Goal: Task Accomplishment & Management: Use online tool/utility

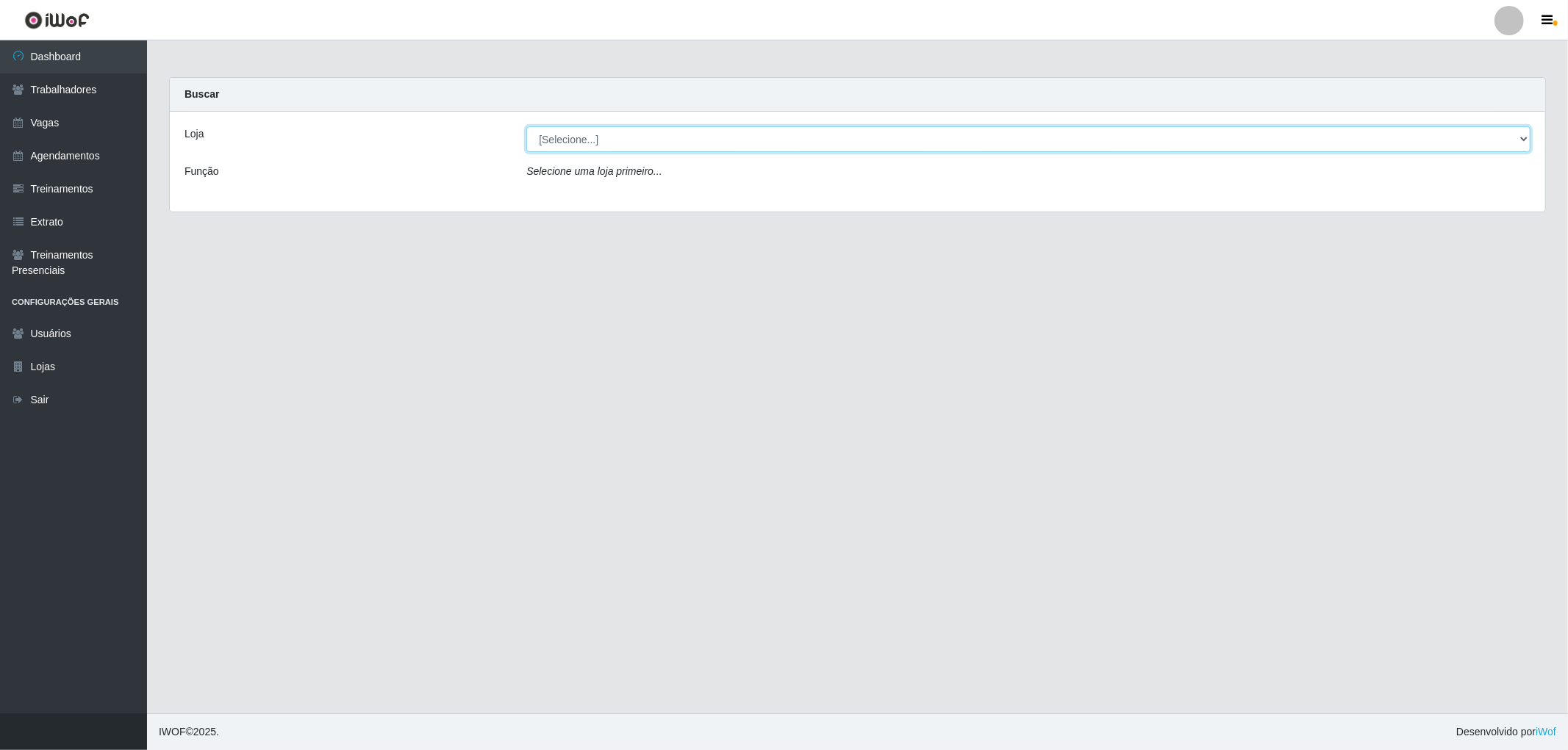
click at [641, 138] on select "[Selecione...] The Pow Pizzaria Delivery - [GEOGRAPHIC_DATA]" at bounding box center [1028, 138] width 1004 height 25
select select "322"
click at [526, 126] on select "[Selecione...] The Pow Pizzaria Delivery - [GEOGRAPHIC_DATA]" at bounding box center [1028, 138] width 1004 height 25
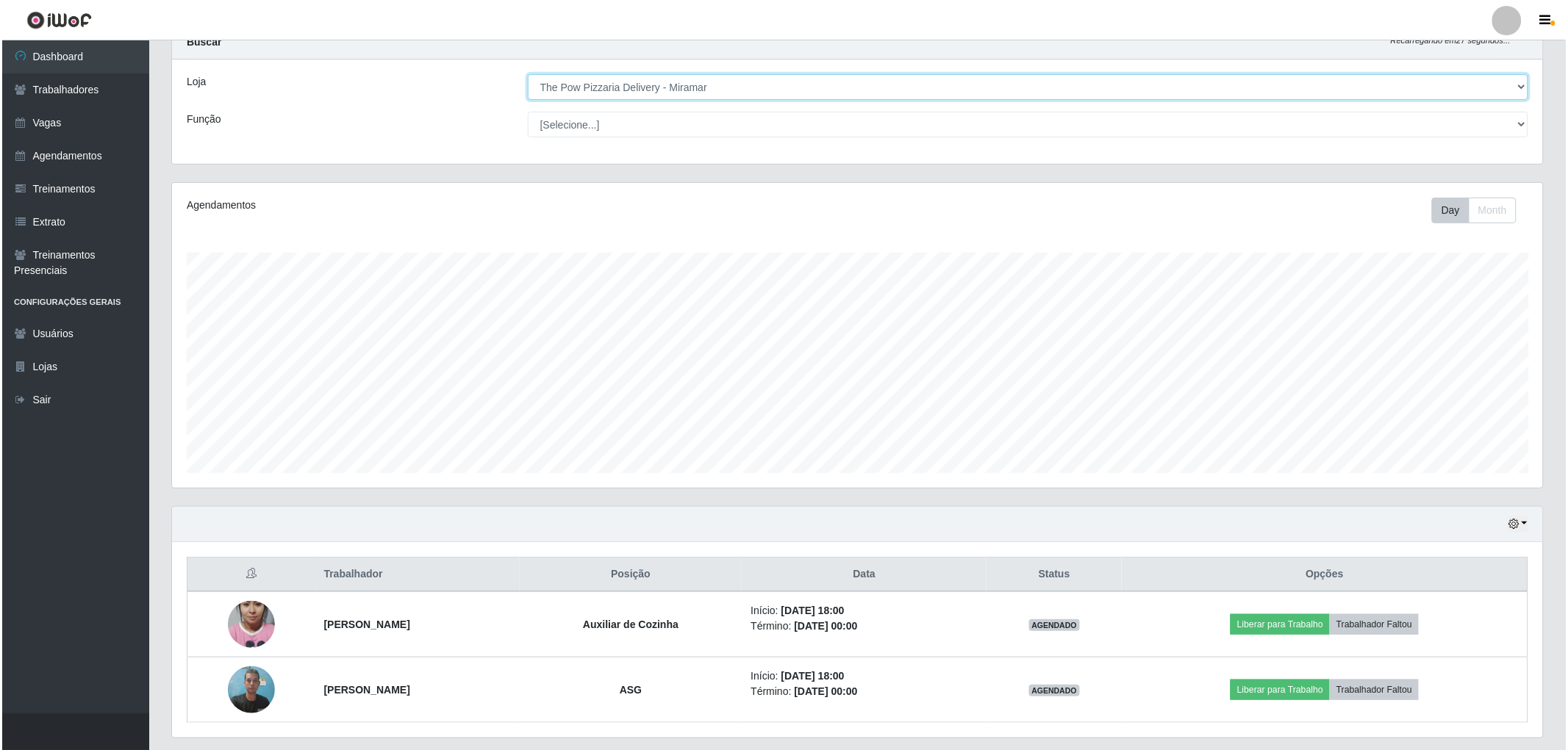
scroll to position [95, 0]
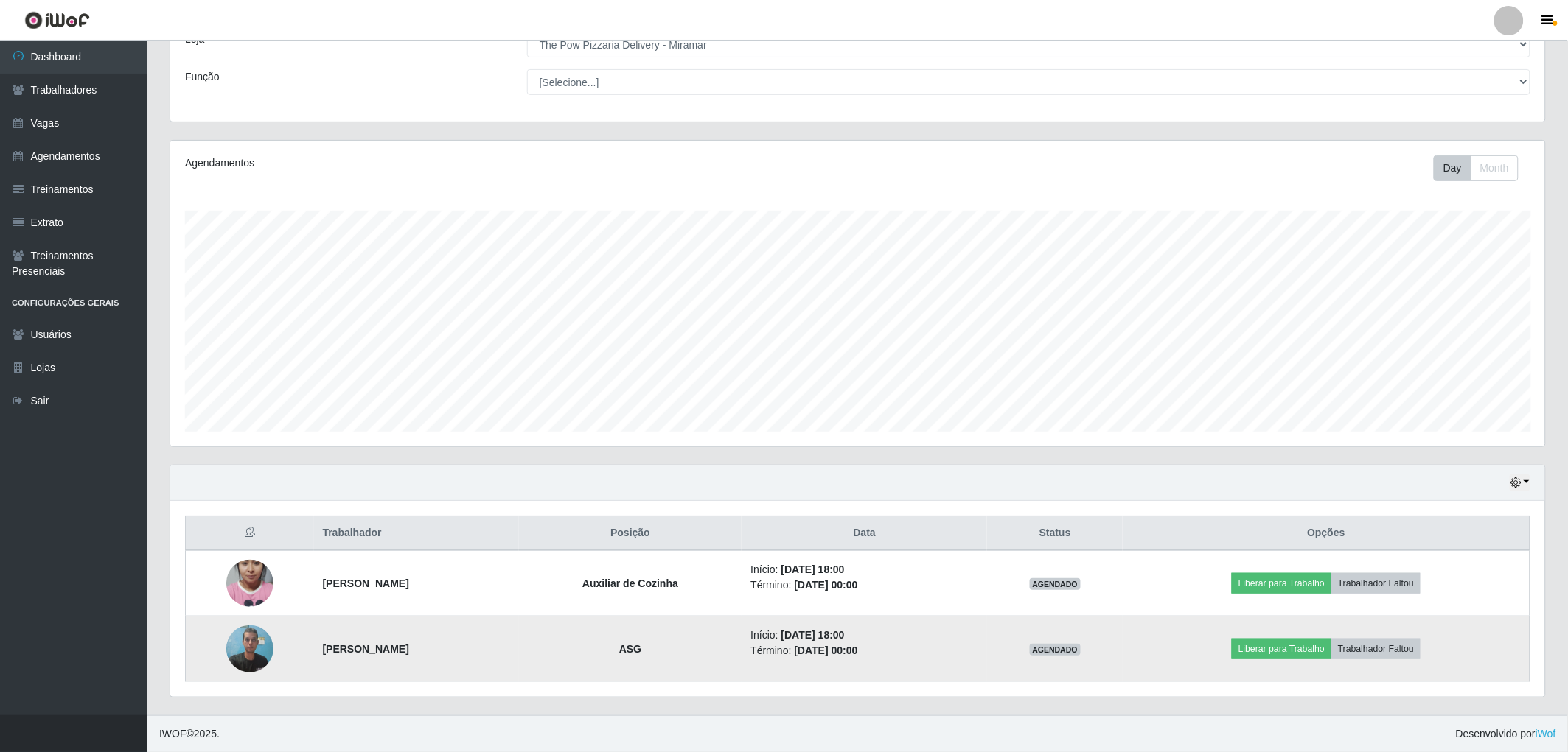
click at [254, 649] on img at bounding box center [250, 648] width 47 height 62
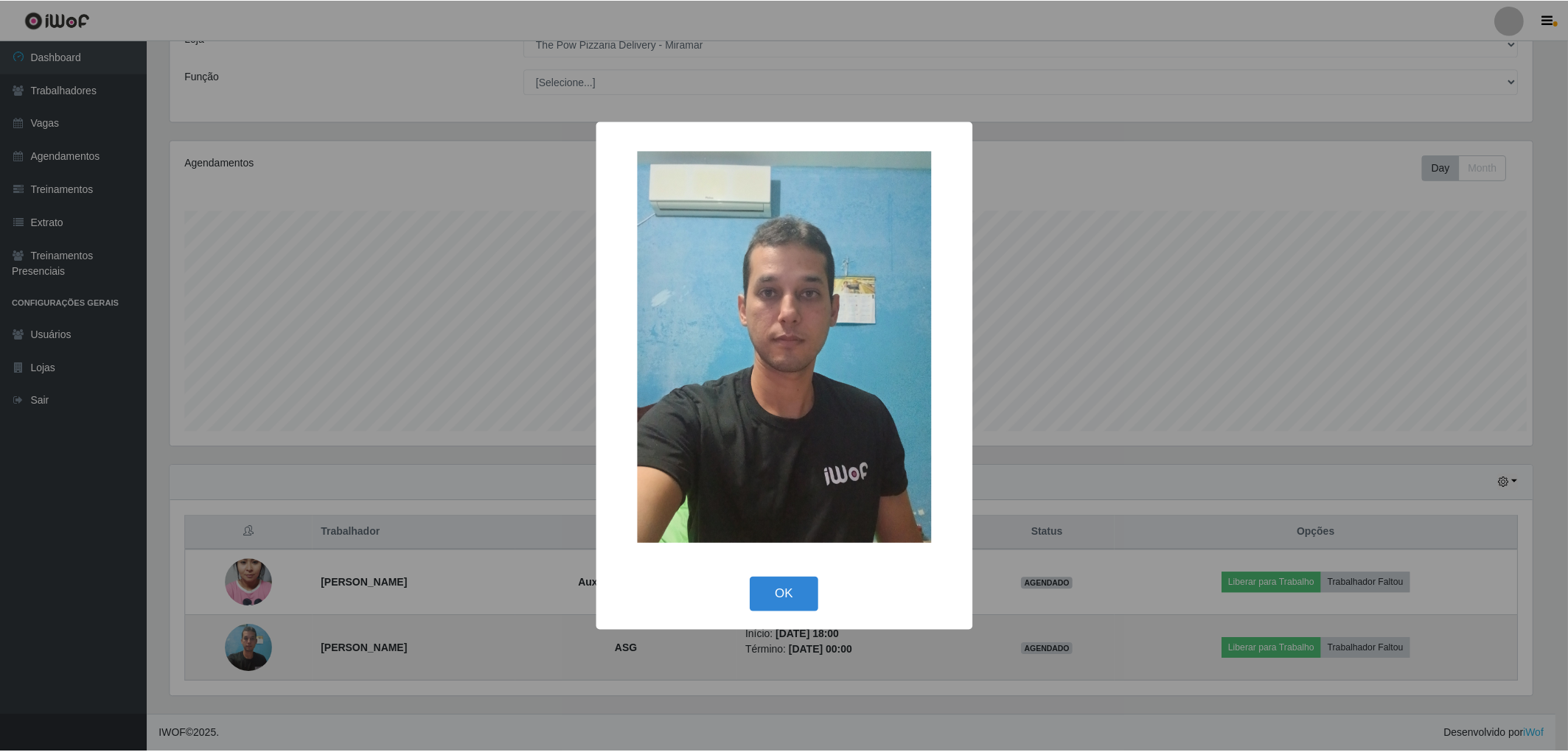
scroll to position [305, 1366]
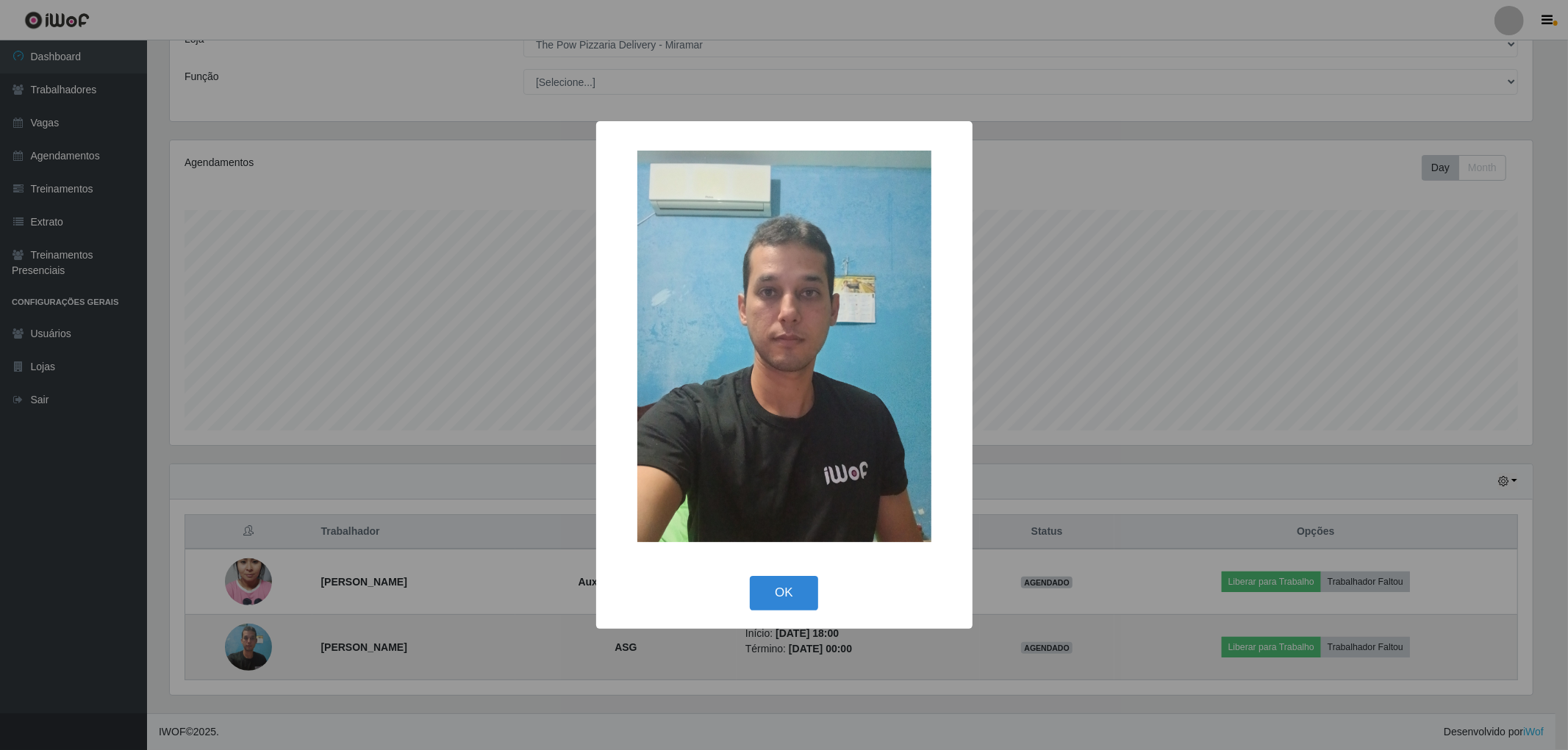
click at [253, 648] on div "× OK Cancel" at bounding box center [784, 375] width 1568 height 750
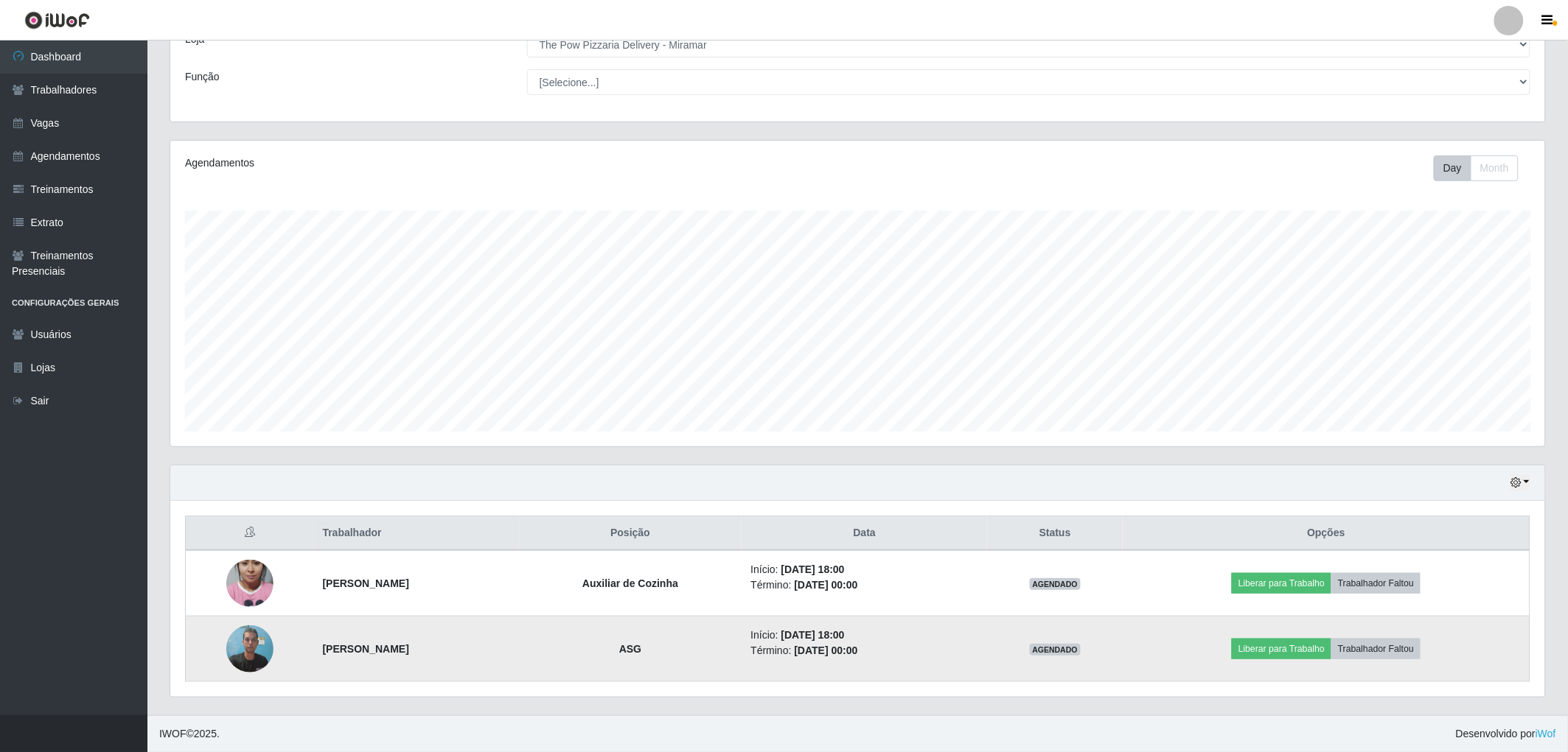
scroll to position [305, 1375]
click at [254, 649] on img at bounding box center [250, 648] width 47 height 62
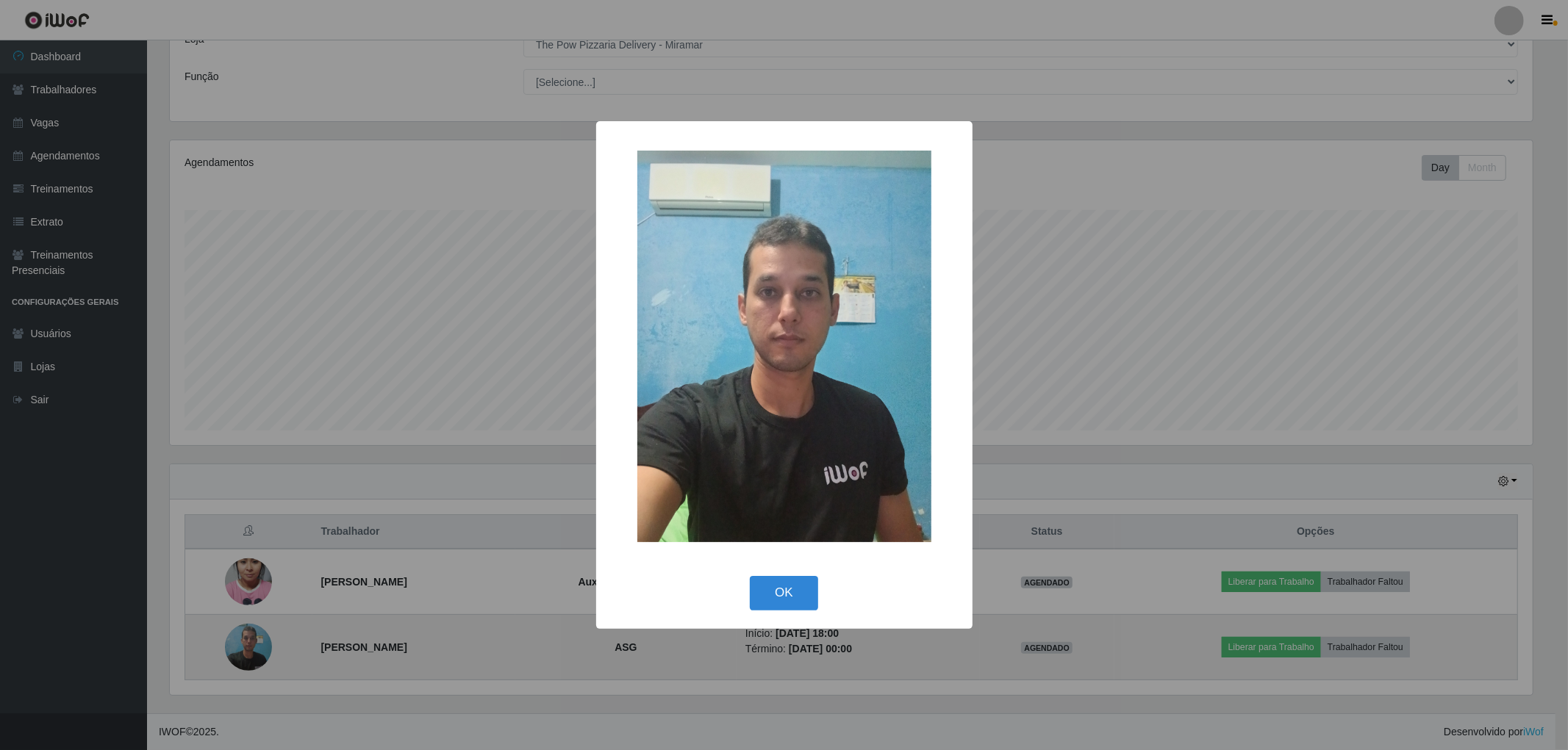
click at [253, 648] on div "× OK Cancel" at bounding box center [784, 375] width 1568 height 750
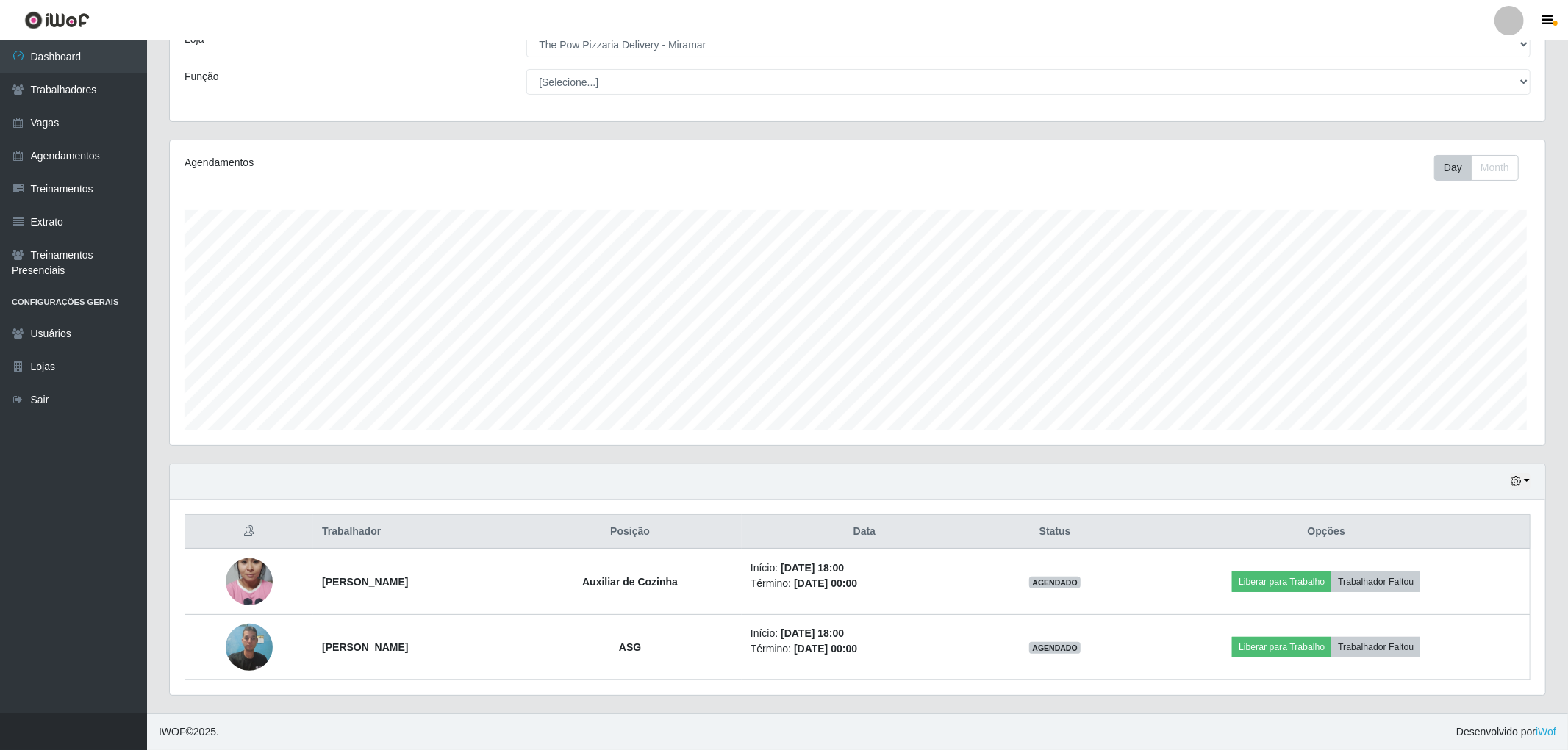
scroll to position [305, 1371]
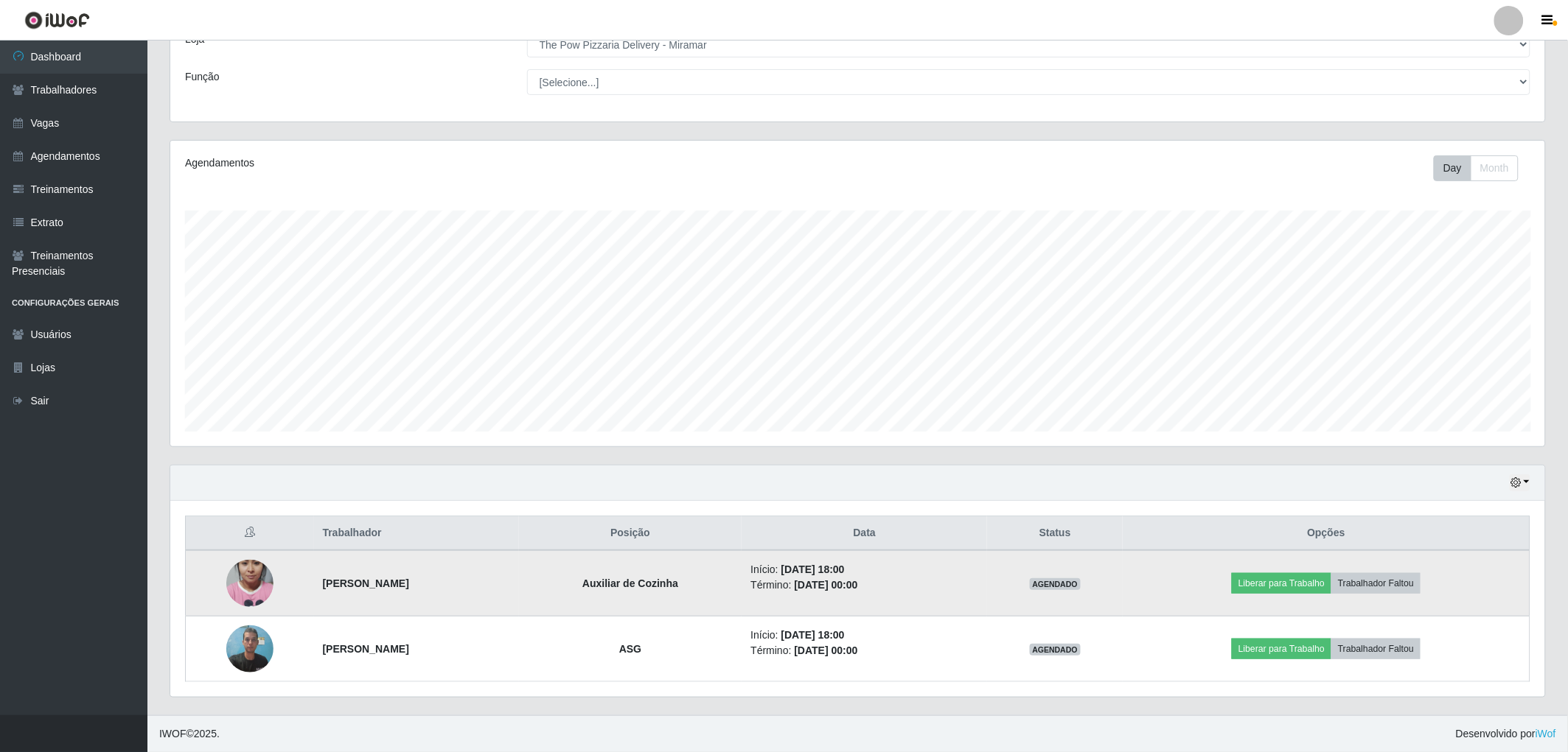
click at [227, 586] on img at bounding box center [250, 584] width 47 height 84
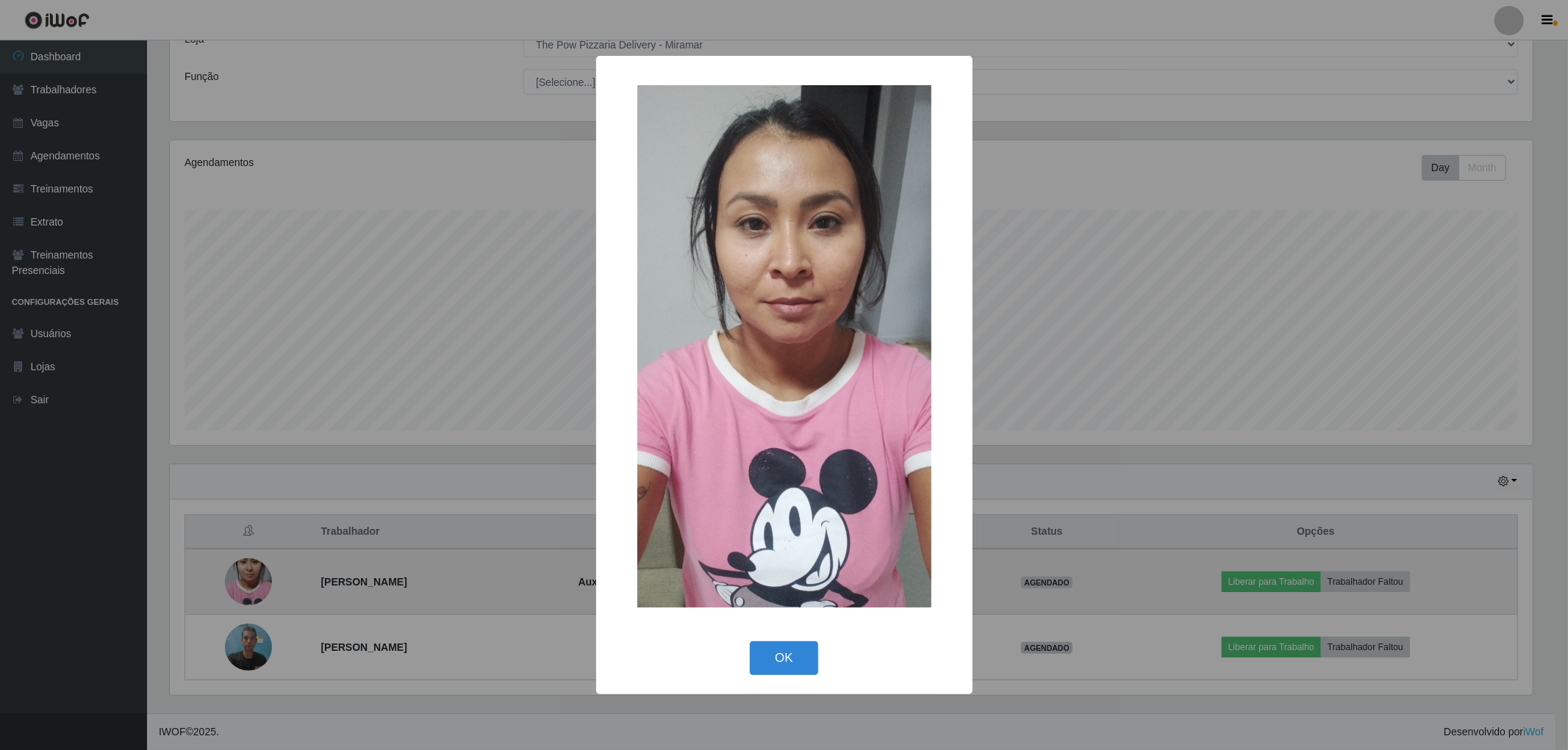
click at [222, 585] on div "× OK Cancel" at bounding box center [784, 375] width 1568 height 750
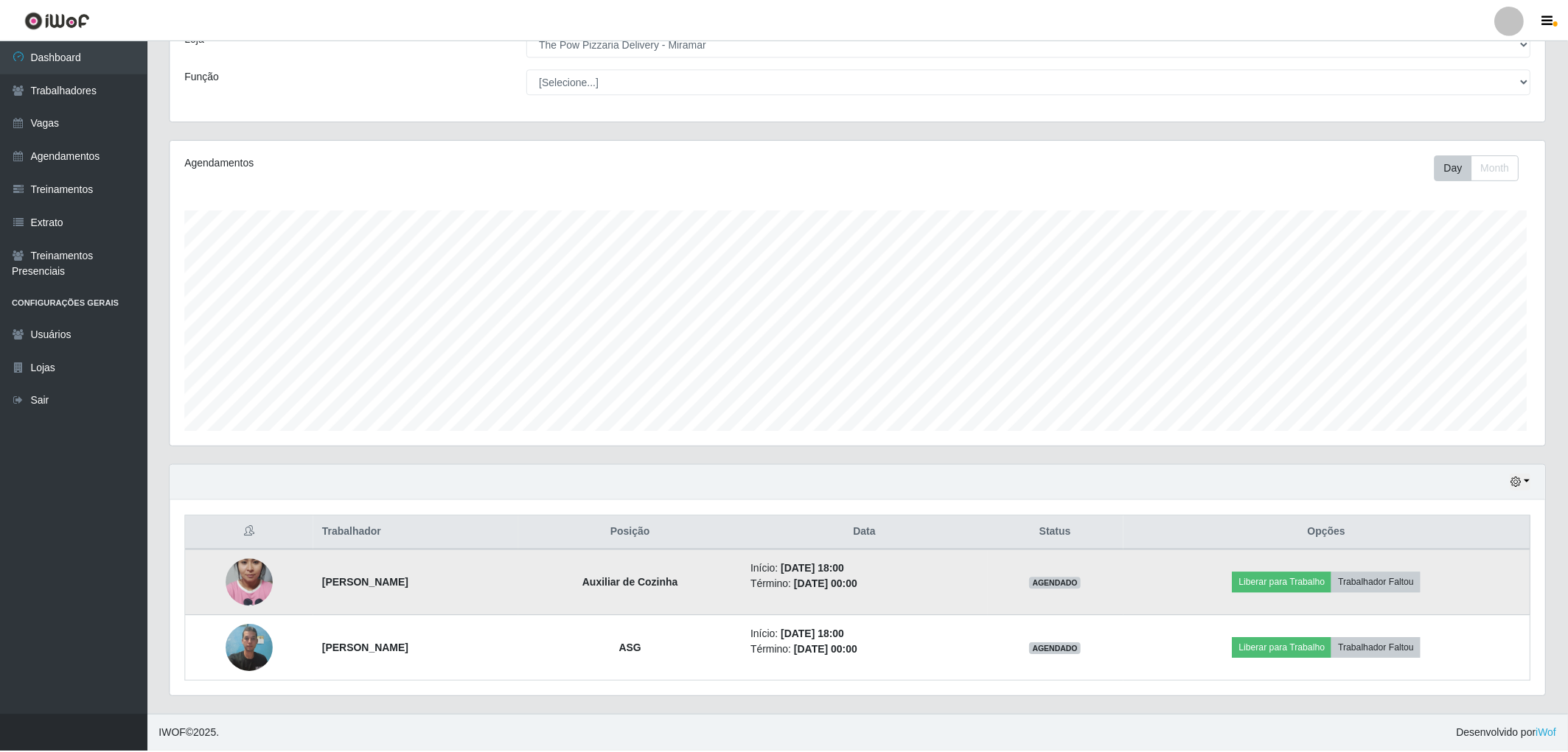
scroll to position [305, 1375]
click at [234, 584] on img at bounding box center [250, 584] width 47 height 84
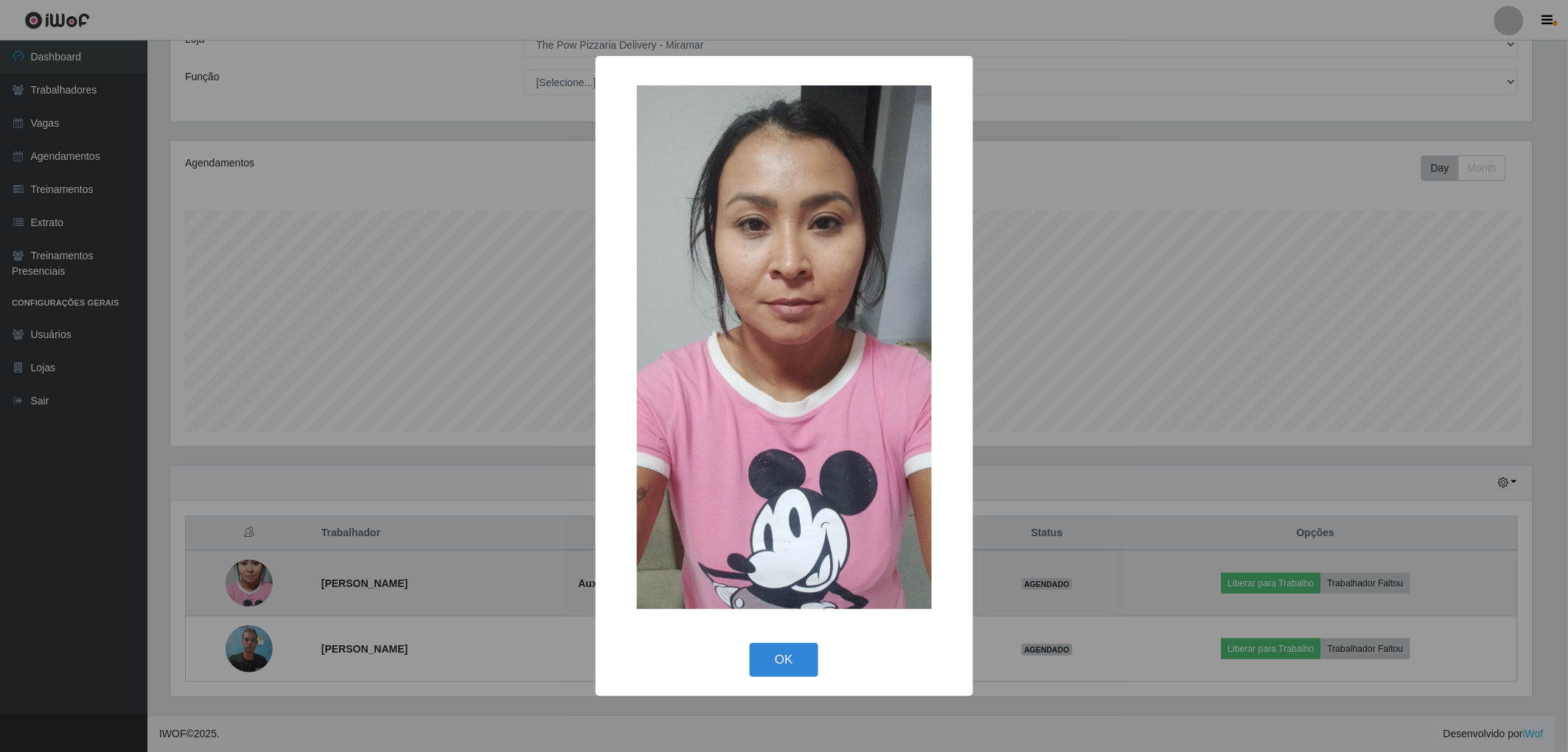
scroll to position [305, 1366]
click at [234, 584] on div "× OK Cancel" at bounding box center [786, 376] width 1572 height 752
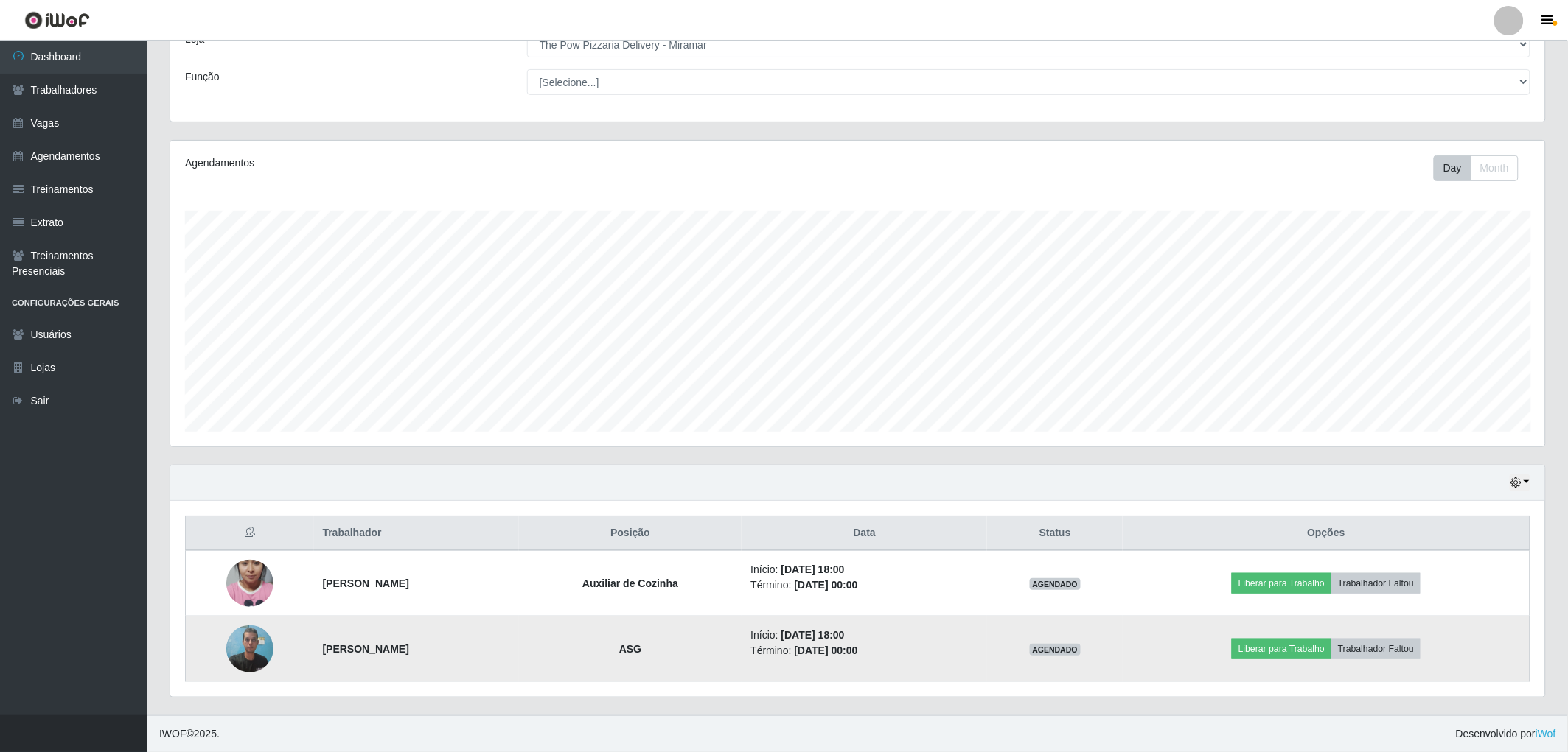
scroll to position [305, 1375]
click at [232, 640] on img at bounding box center [250, 648] width 47 height 62
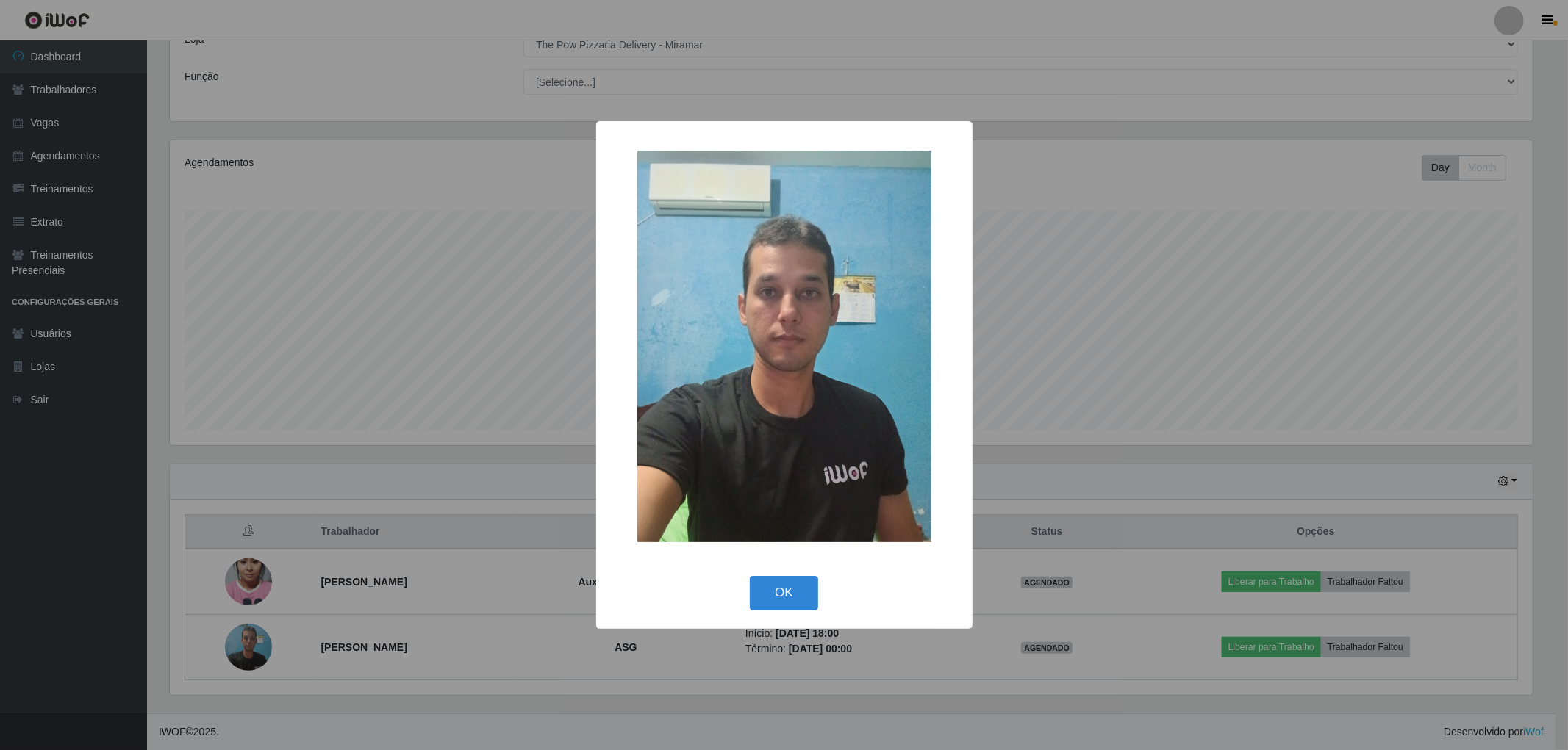
click at [231, 639] on div "× OK Cancel" at bounding box center [784, 375] width 1568 height 750
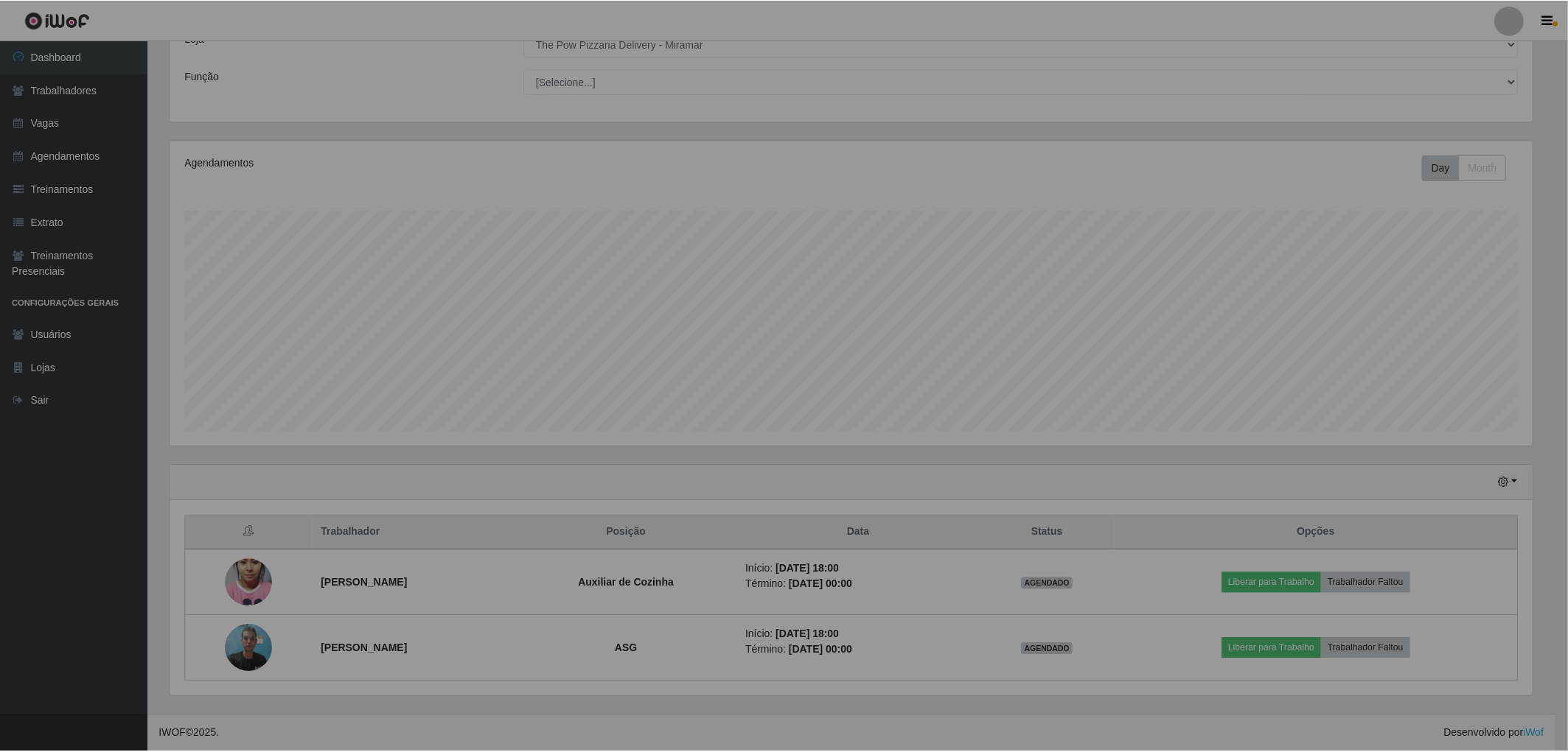
scroll to position [305, 1375]
